Goal: Find specific page/section: Find specific page/section

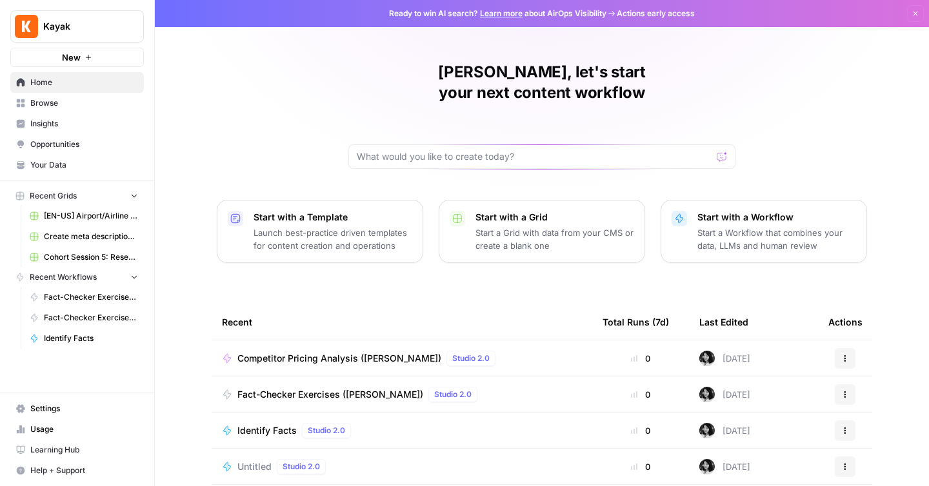
click at [31, 104] on span "Browse" at bounding box center [84, 103] width 108 height 12
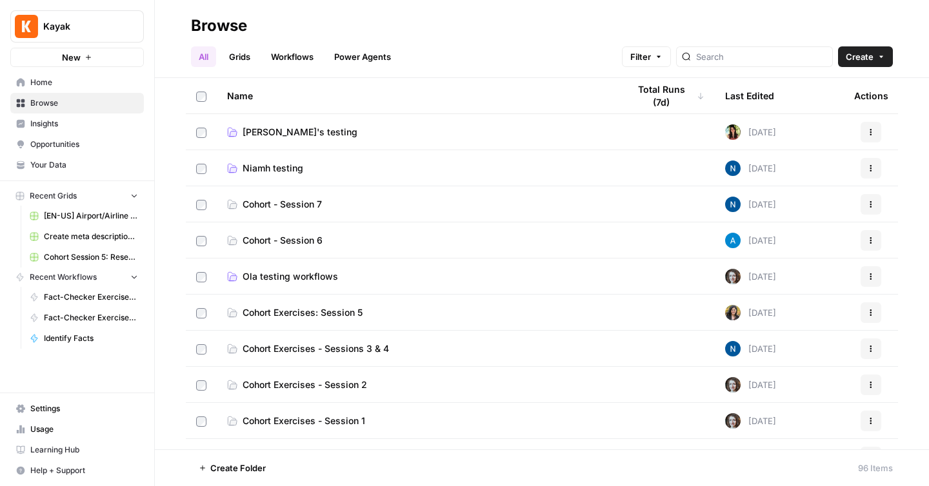
click at [246, 134] on span "Emilia's testing" at bounding box center [300, 132] width 115 height 13
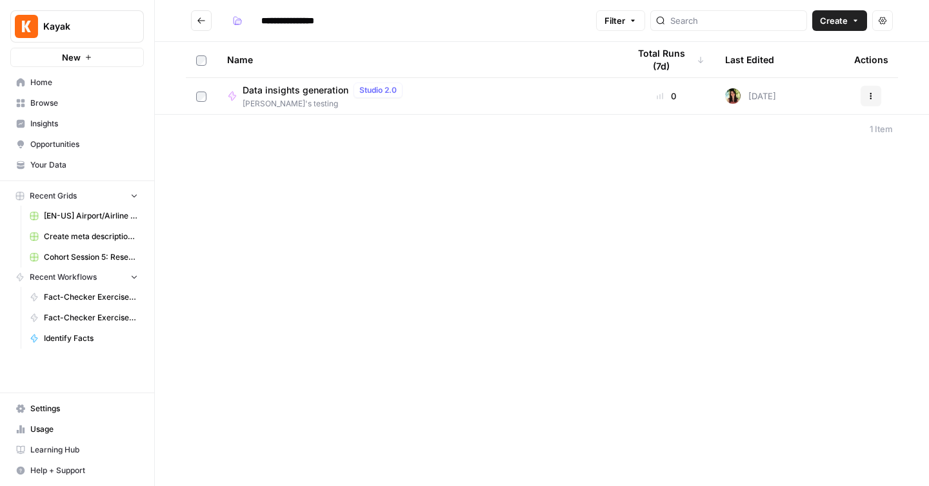
click at [256, 110] on td "Data insights generation Studio 2.0 Emilia's testing" at bounding box center [417, 96] width 401 height 36
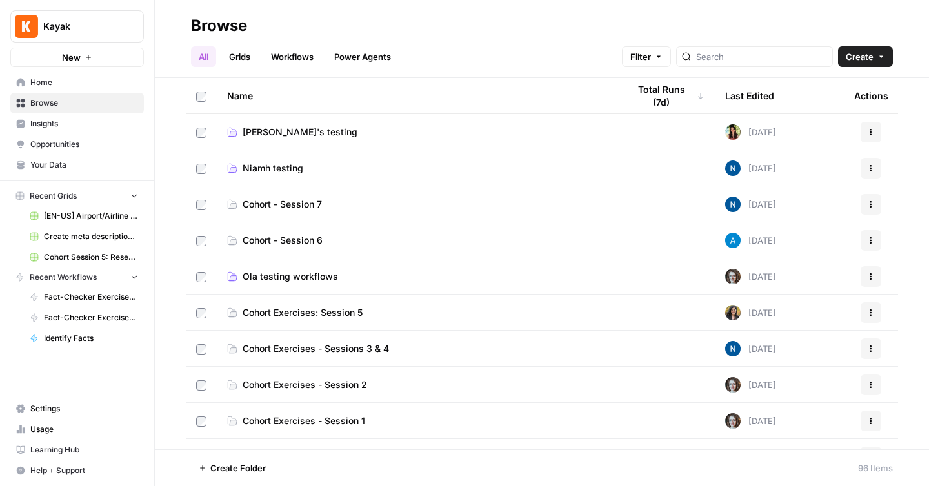
click at [275, 172] on span "Niamh testing" at bounding box center [273, 168] width 61 height 13
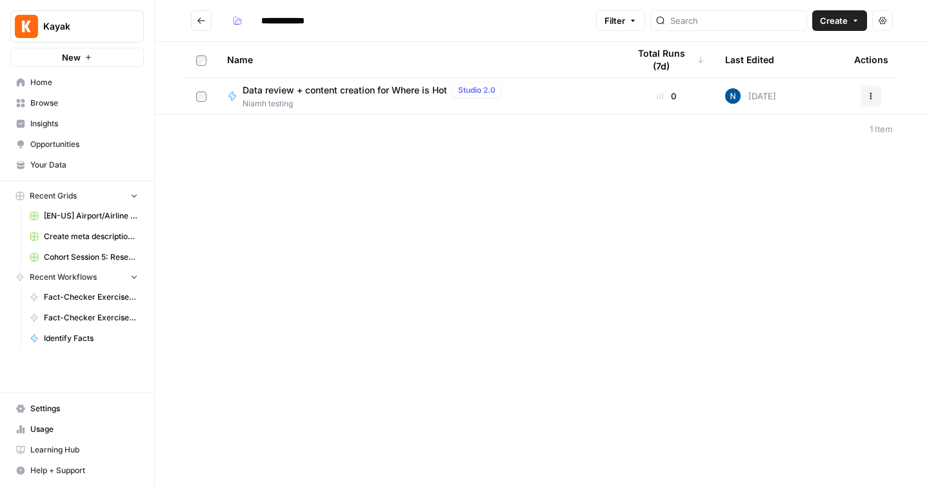
click at [210, 27] on button "Go back" at bounding box center [201, 20] width 21 height 21
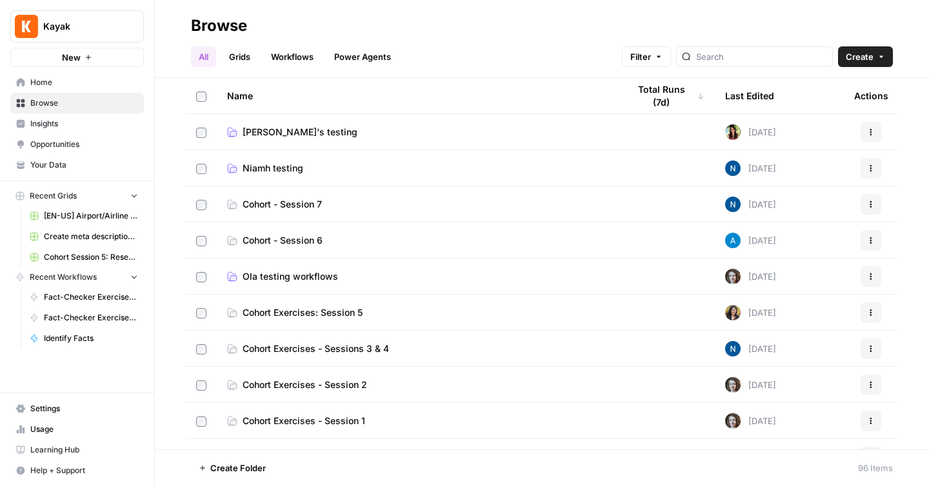
click at [46, 215] on span "[EN-US] Airport/Airline Content Refresh" at bounding box center [91, 216] width 94 height 12
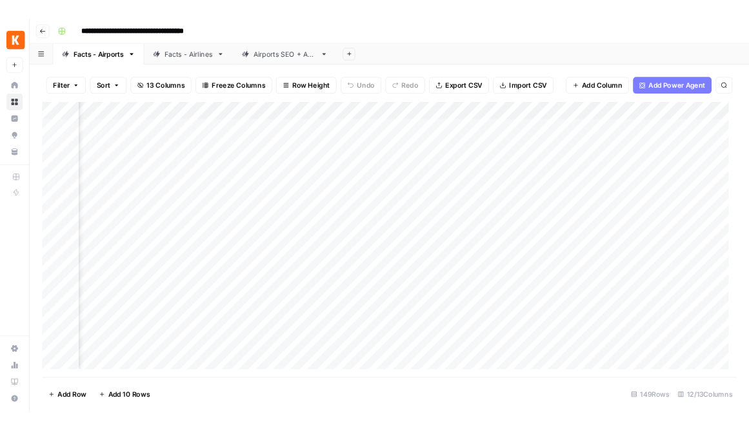
scroll to position [0, 746]
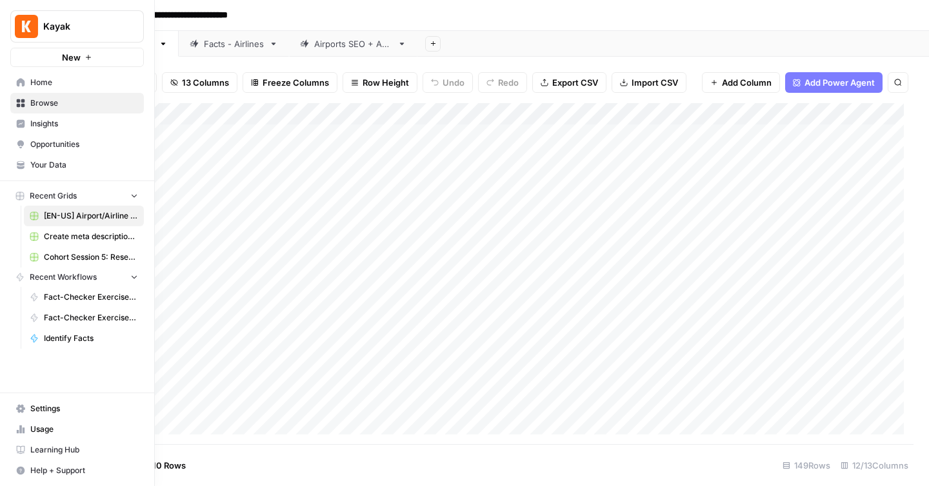
click at [38, 79] on span "Home" at bounding box center [84, 83] width 108 height 12
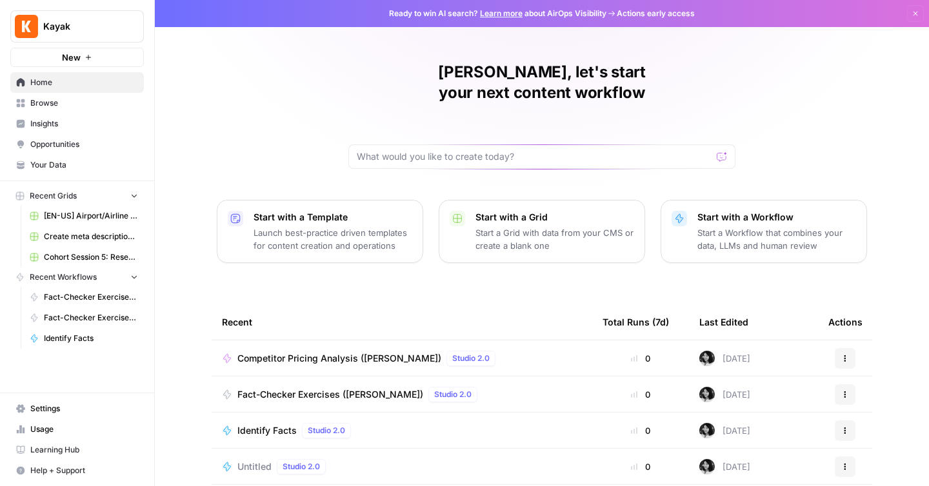
click at [28, 103] on link "Browse" at bounding box center [77, 103] width 134 height 21
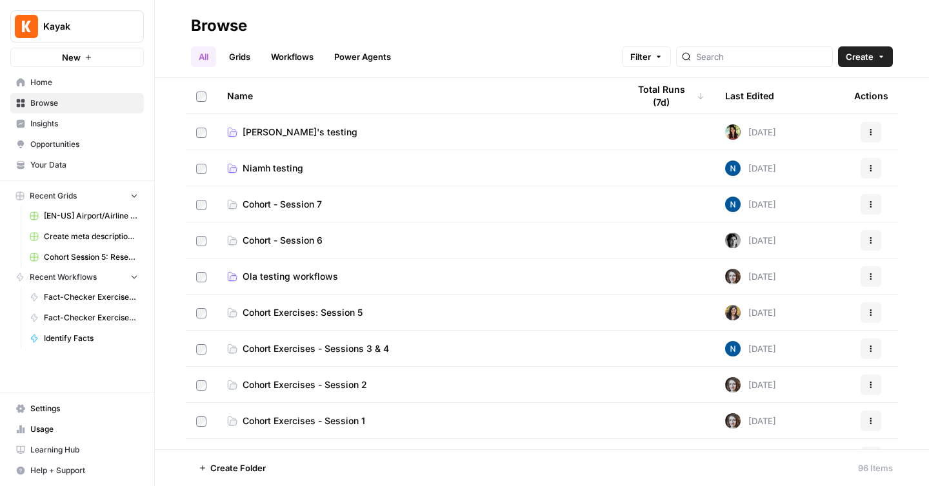
click at [246, 54] on link "Grids" at bounding box center [239, 56] width 37 height 21
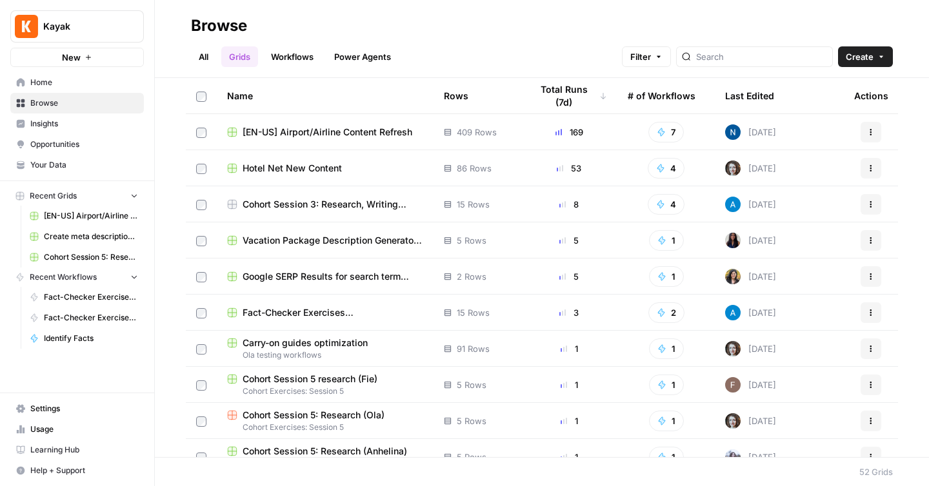
click at [203, 58] on link "All" at bounding box center [203, 56] width 25 height 21
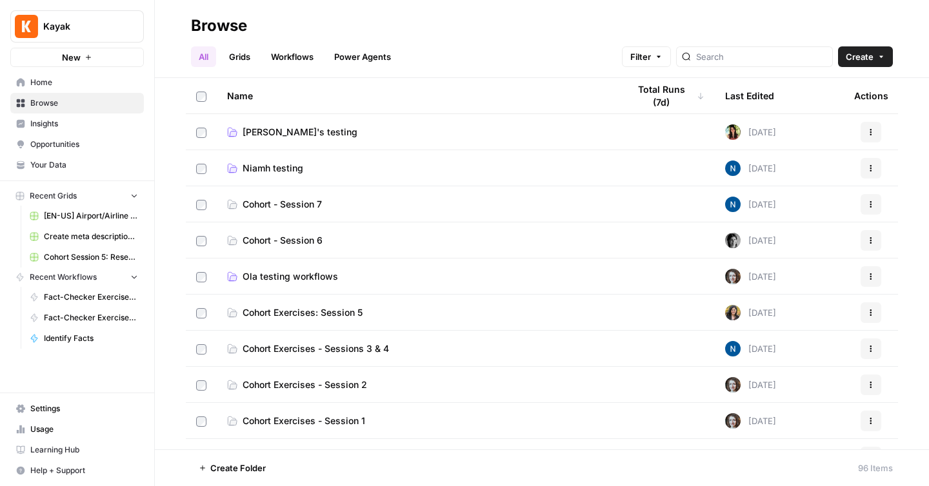
click at [39, 444] on span "Learning Hub" at bounding box center [84, 450] width 108 height 12
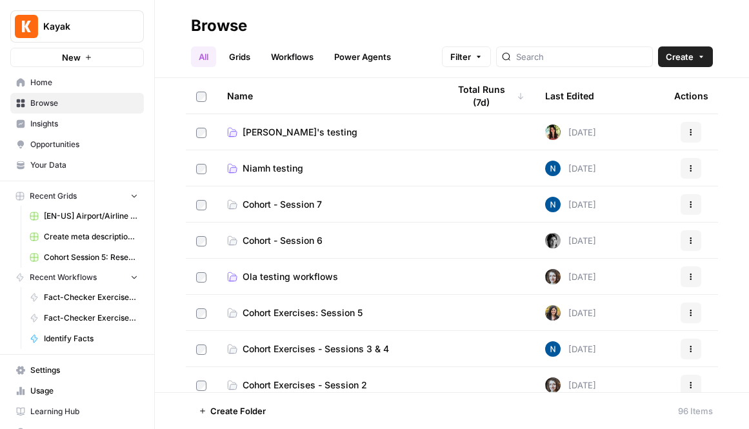
click at [72, 212] on span "[EN-US] Airport/Airline Content Refresh" at bounding box center [91, 216] width 94 height 12
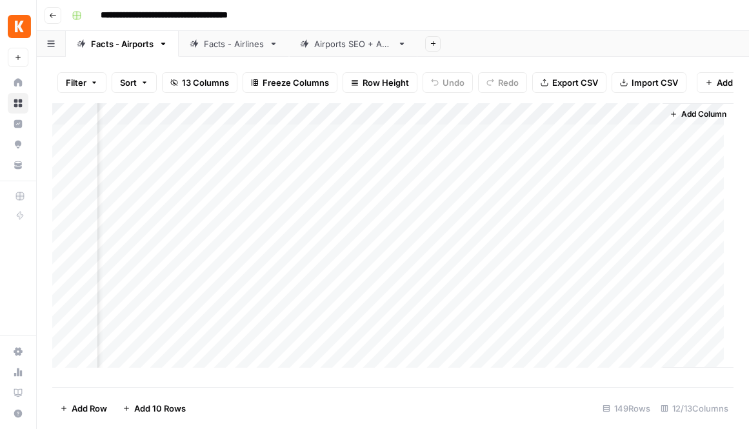
scroll to position [0, 908]
click at [424, 121] on div "Add Column" at bounding box center [392, 240] width 681 height 274
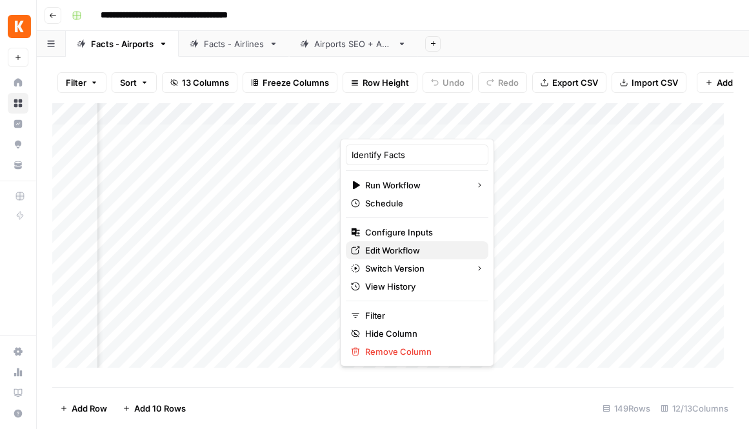
click at [384, 246] on span "Edit Workflow" at bounding box center [421, 250] width 113 height 13
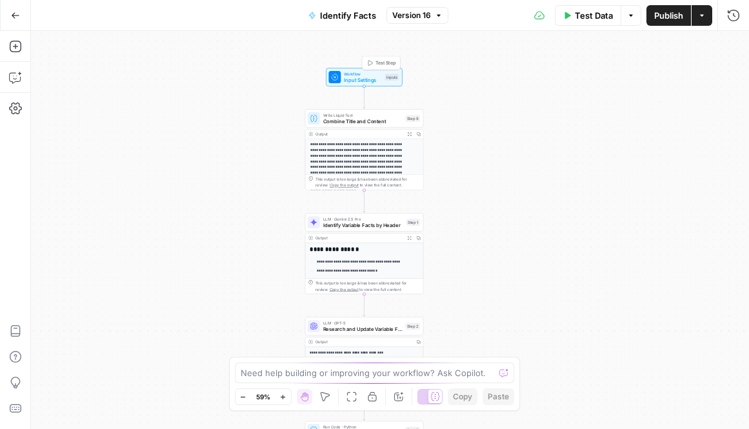
click at [353, 72] on span "Workflow" at bounding box center [363, 73] width 38 height 6
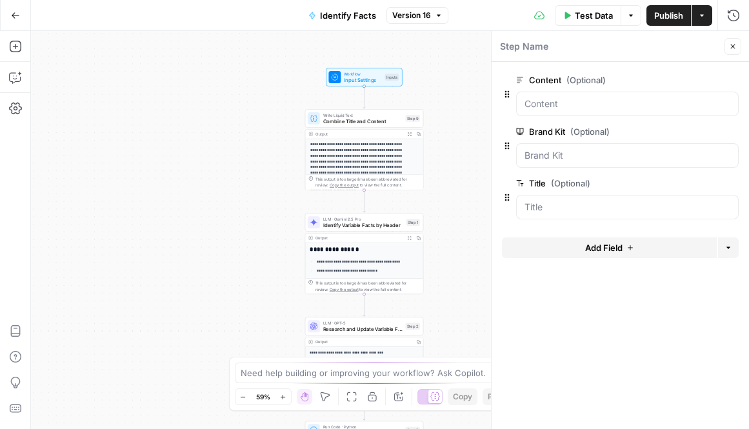
click at [5, 17] on button "Go Back" at bounding box center [15, 15] width 23 height 23
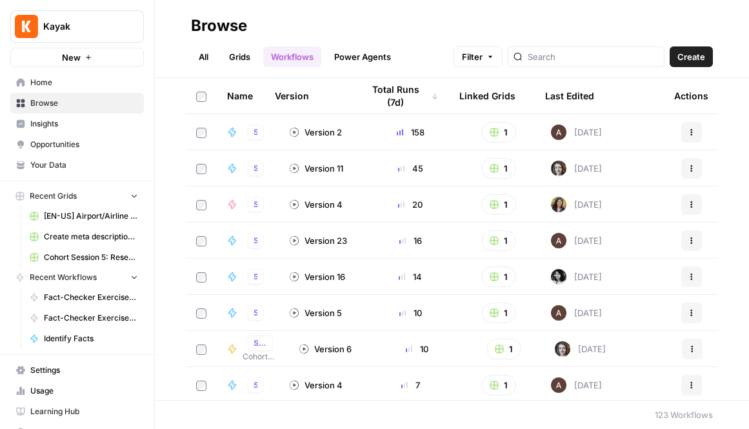
click at [66, 222] on link "[EN-US] Airport/Airline Content Refresh" at bounding box center [84, 216] width 120 height 21
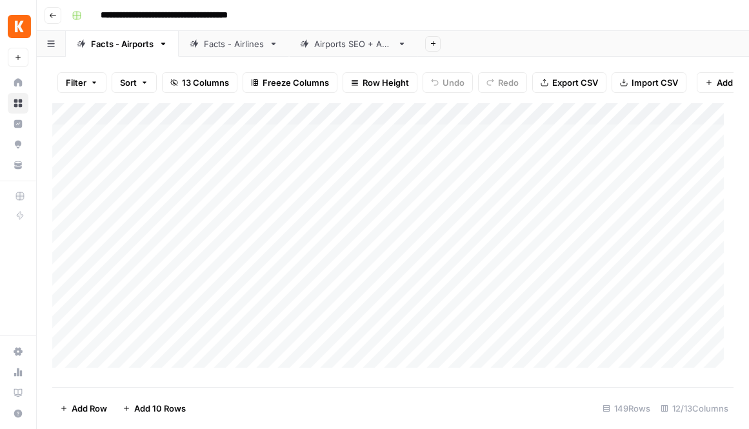
click at [246, 41] on div "Facts - Airlines" at bounding box center [234, 43] width 60 height 13
click at [346, 39] on div "Airports SEO + AEO" at bounding box center [353, 43] width 78 height 13
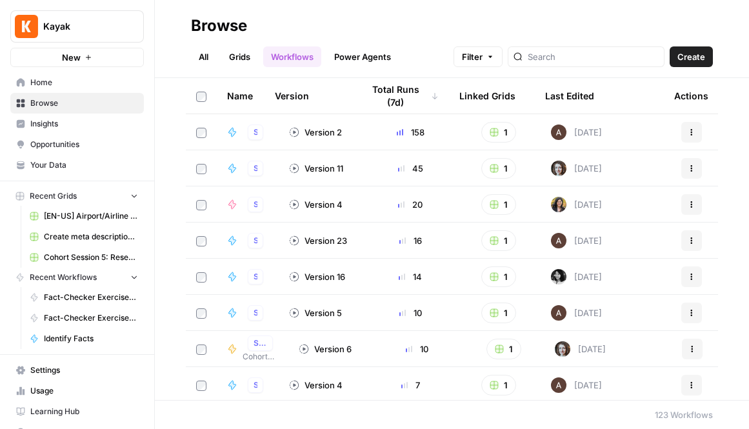
click at [239, 59] on link "Grids" at bounding box center [239, 56] width 37 height 21
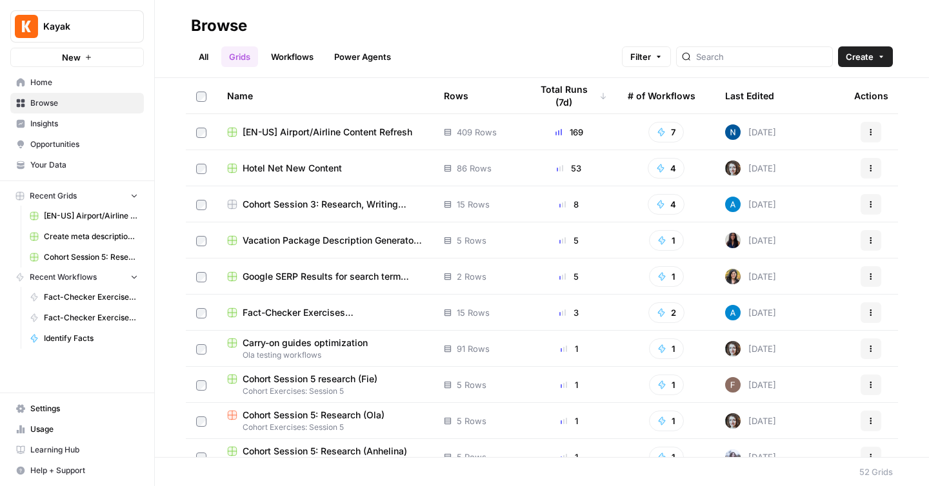
click at [292, 132] on span "[EN-US] Airport/Airline Content Refresh" at bounding box center [328, 132] width 170 height 13
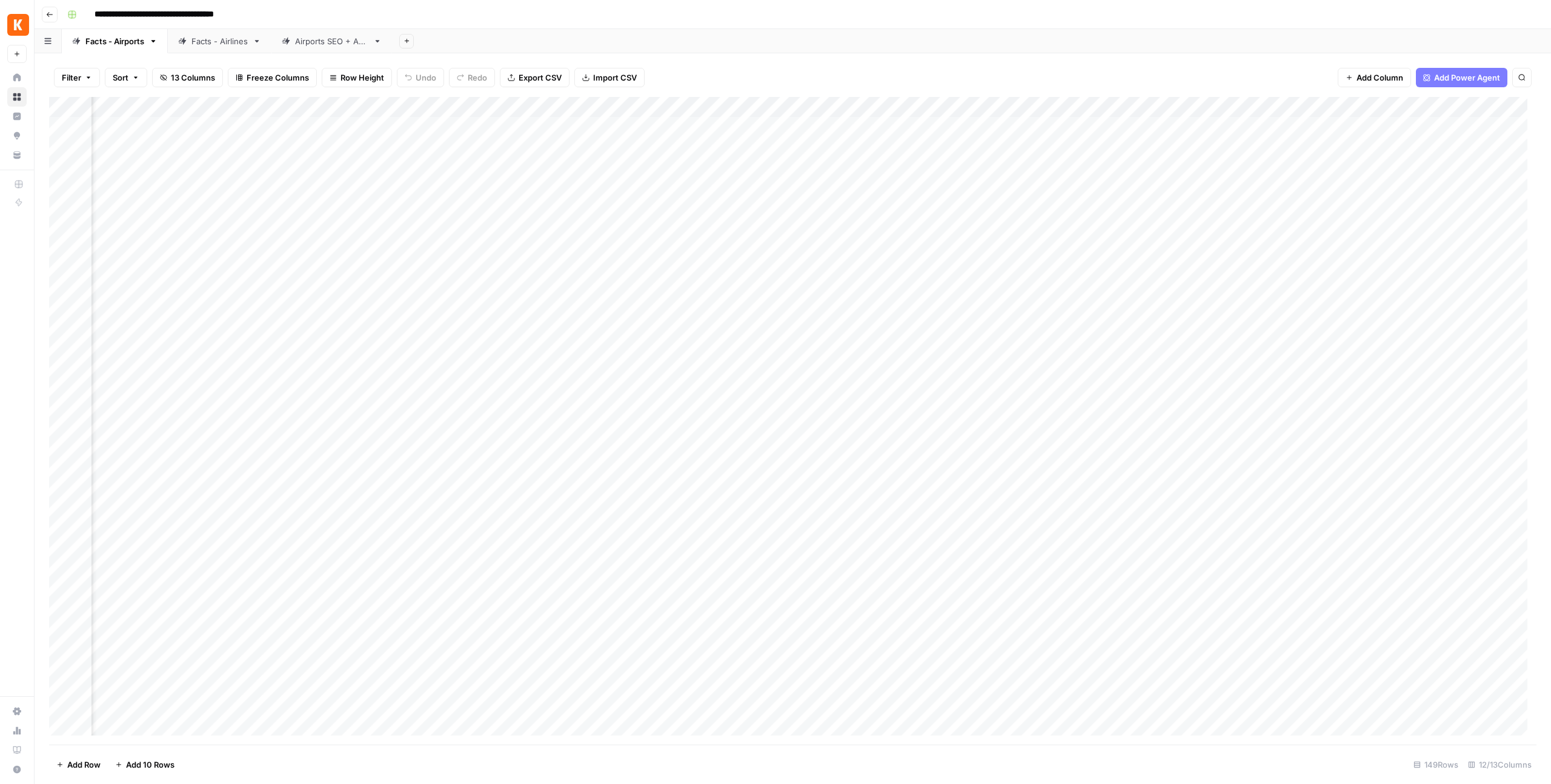
scroll to position [0, 148]
